Goal: Obtain resource: Obtain resource

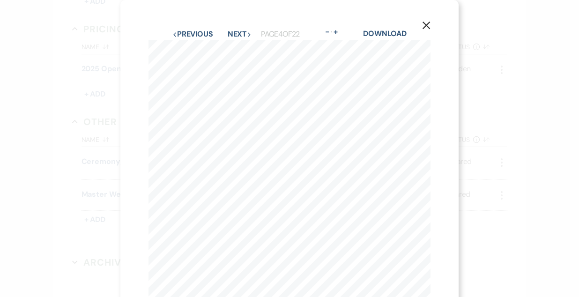
click at [426, 25] on use "button" at bounding box center [427, 26] width 8 height 8
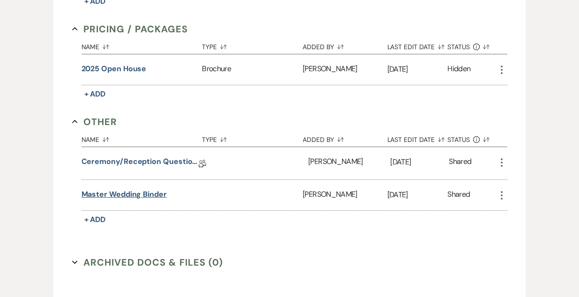
click at [125, 189] on button "Master Wedding Binder" at bounding box center [124, 194] width 85 height 11
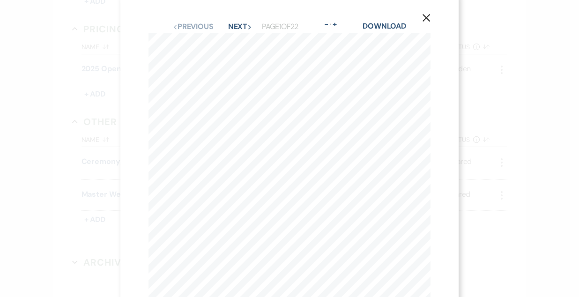
scroll to position [7, 0]
click at [235, 23] on button "Next Next" at bounding box center [240, 27] width 24 height 8
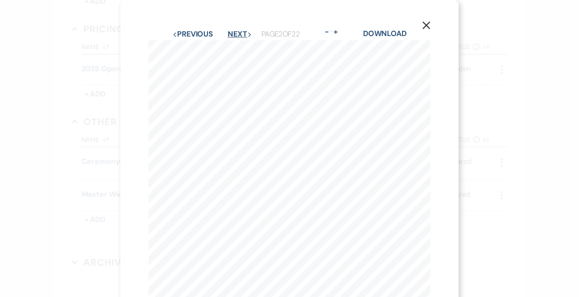
scroll to position [0, 0]
click at [241, 34] on button "Next Next" at bounding box center [240, 34] width 24 height 8
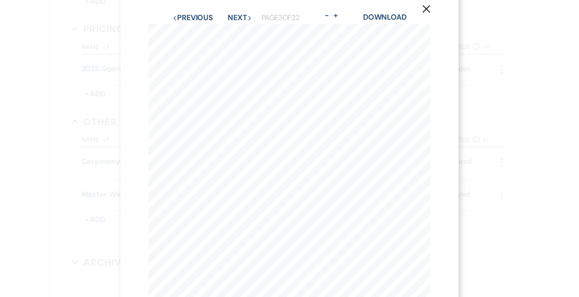
scroll to position [0, 0]
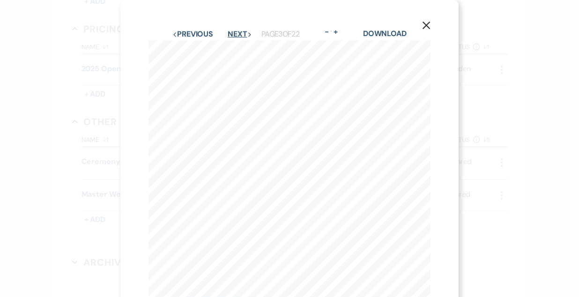
click at [245, 38] on button "Next Next" at bounding box center [240, 34] width 24 height 8
click at [240, 36] on button "Next Next" at bounding box center [240, 34] width 24 height 8
click at [242, 32] on button "Next Next" at bounding box center [240, 34] width 24 height 8
click at [242, 33] on button "Next Next" at bounding box center [240, 34] width 24 height 8
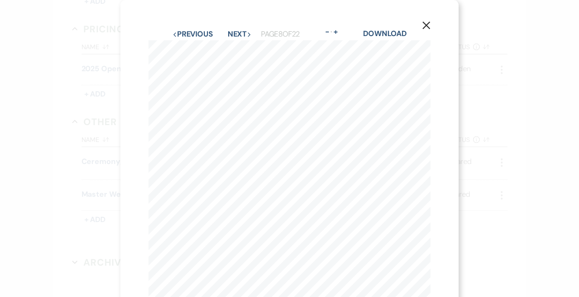
click at [242, 33] on button "Next Next" at bounding box center [240, 34] width 24 height 8
click at [233, 30] on button "Next Next" at bounding box center [240, 31] width 24 height 8
click at [239, 35] on button "Next Next" at bounding box center [239, 34] width 24 height 8
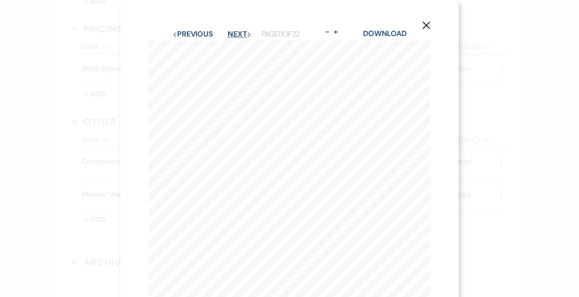
click at [239, 35] on button "Next Next" at bounding box center [240, 34] width 24 height 8
click at [242, 36] on button "Next Next" at bounding box center [239, 34] width 24 height 8
click at [241, 35] on button "Next Next" at bounding box center [239, 34] width 24 height 8
click at [240, 35] on button "Next Next" at bounding box center [239, 34] width 24 height 8
click at [237, 30] on button "Next Next" at bounding box center [239, 34] width 24 height 8
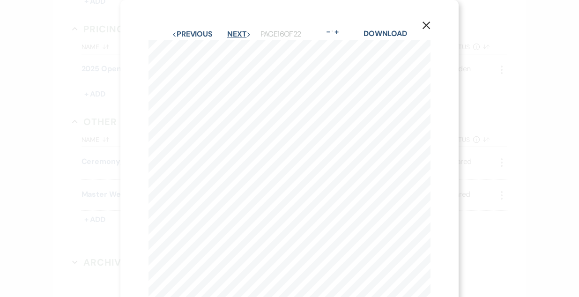
click at [236, 33] on button "Next Next" at bounding box center [239, 34] width 24 height 8
click at [237, 32] on button "Next Next" at bounding box center [239, 34] width 24 height 8
click at [427, 25] on use "button" at bounding box center [427, 26] width 8 height 8
